Goal: Transaction & Acquisition: Subscribe to service/newsletter

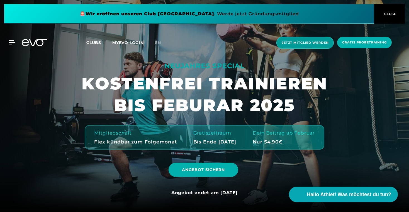
click at [314, 45] on span "Jetzt Mitglied werden" at bounding box center [305, 42] width 47 height 5
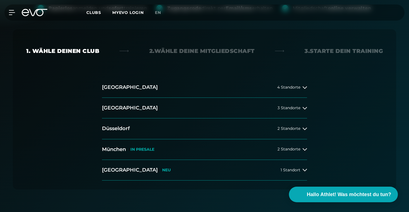
scroll to position [96, 0]
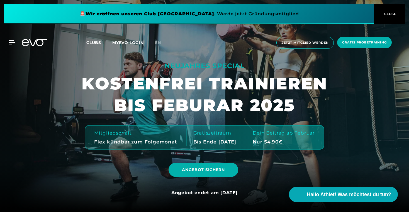
click at [234, 15] on span at bounding box center [189, 14] width 370 height 20
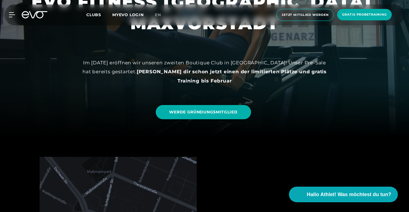
scroll to position [81, 0]
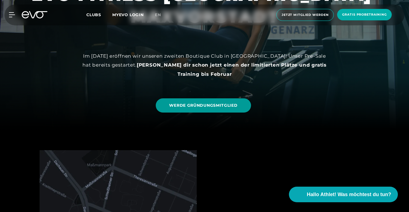
click at [222, 107] on span "WERDE GRÜNDUNGSMITGLIED" at bounding box center [203, 106] width 68 height 6
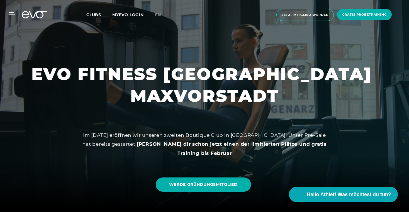
scroll to position [0, 0]
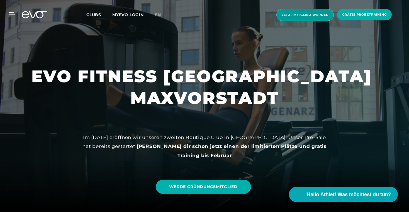
click at [311, 13] on span "Jetzt Mitglied werden" at bounding box center [305, 15] width 47 height 5
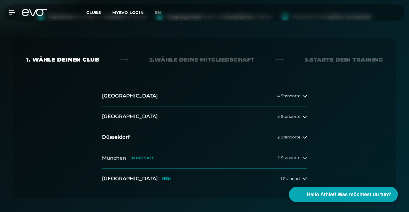
scroll to position [86, 0]
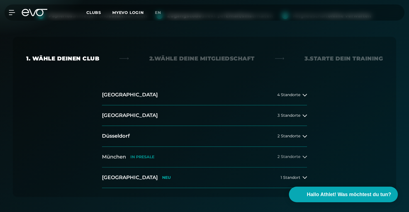
click at [165, 155] on button "[GEOGRAPHIC_DATA] IN [GEOGRAPHIC_DATA] 2 Standorte" at bounding box center [204, 157] width 205 height 21
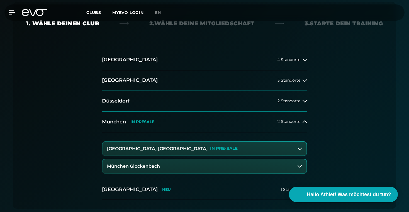
scroll to position [123, 0]
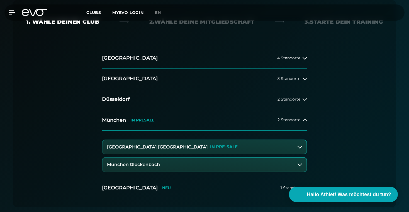
click at [180, 168] on button "München Glockenbach" at bounding box center [205, 165] width 204 height 14
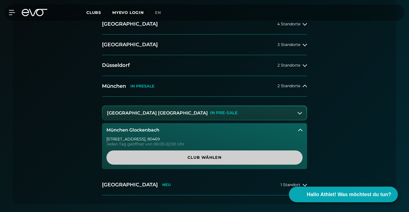
click at [192, 156] on span "Club wählen" at bounding box center [205, 158] width 170 height 6
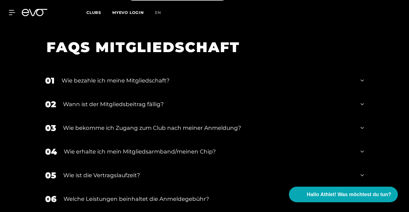
scroll to position [918, 0]
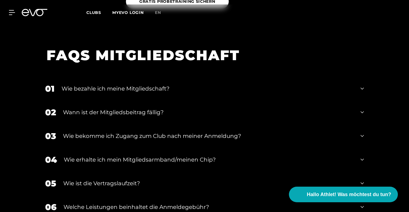
click at [173, 84] on div "Wie bezahle ich meine Mitgliedschaft?" at bounding box center [208, 88] width 292 height 8
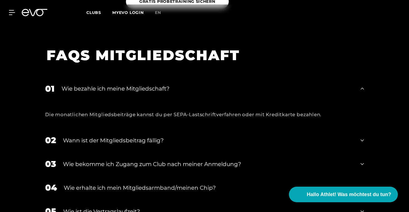
click at [173, 84] on div "Wie bezahle ich meine Mitgliedschaft?" at bounding box center [208, 88] width 292 height 8
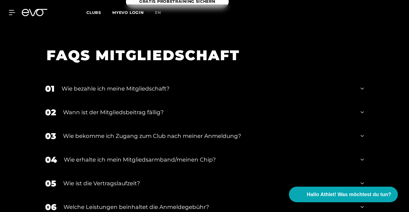
click at [166, 108] on div "Wann ist der Mitgliedsbeitrag fällig?" at bounding box center [208, 112] width 291 height 8
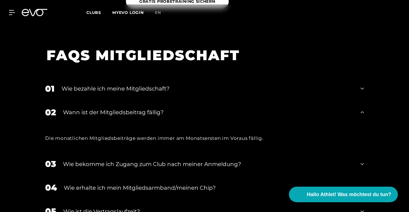
click at [166, 108] on div "Wann ist der Mitgliedsbeitrag fällig?" at bounding box center [208, 112] width 291 height 8
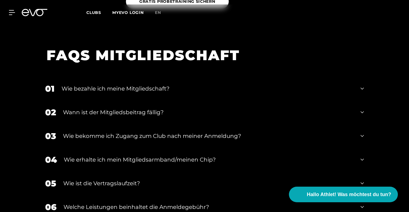
click at [166, 108] on div "Wann ist der Mitgliedsbeitrag fällig?" at bounding box center [208, 112] width 291 height 8
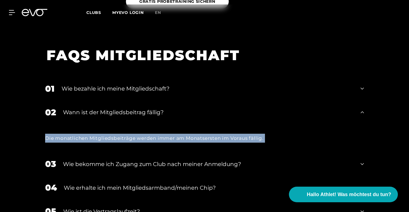
click at [166, 108] on div "Wann ist der Mitgliedsbeitrag fällig?" at bounding box center [208, 112] width 291 height 8
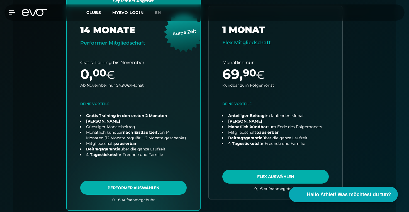
scroll to position [205, 0]
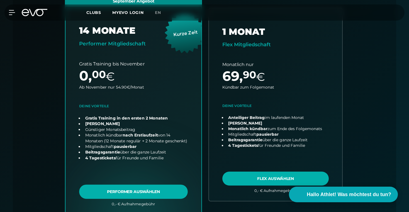
click at [192, 61] on link "choose plan" at bounding box center [134, 104] width 136 height 219
